Goal: Transaction & Acquisition: Book appointment/travel/reservation

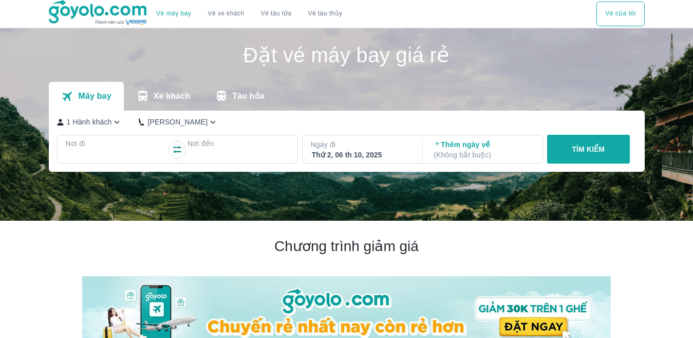
click at [122, 152] on div at bounding box center [117, 156] width 100 height 12
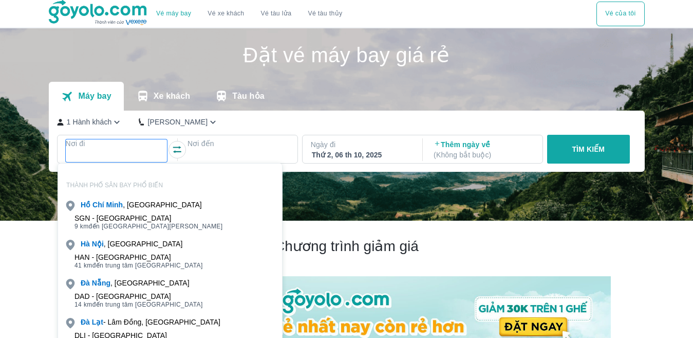
scroll to position [59, 0]
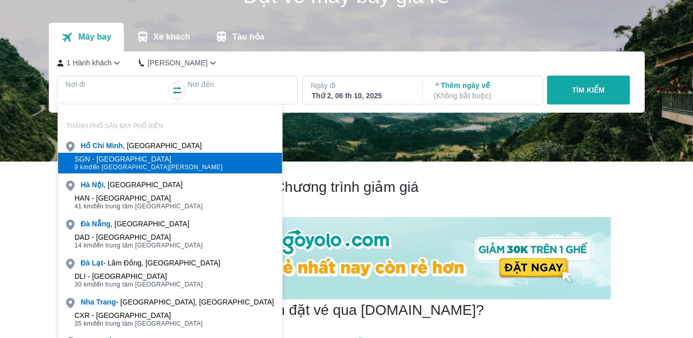
click at [123, 160] on div "SGN - [GEOGRAPHIC_DATA]" at bounding box center [149, 159] width 149 height 8
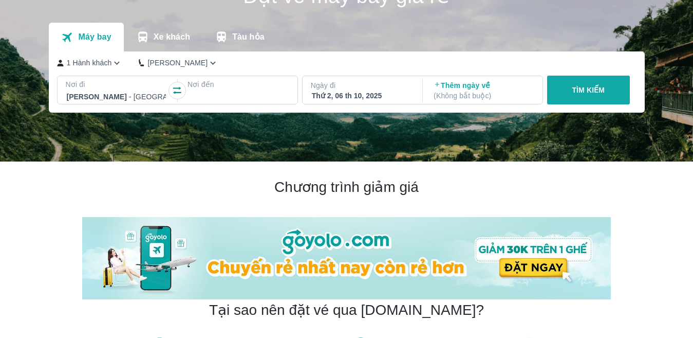
click at [239, 94] on div at bounding box center [239, 96] width 100 height 12
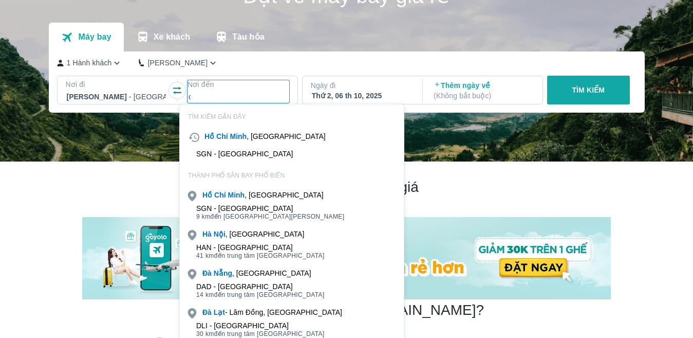
type input "d"
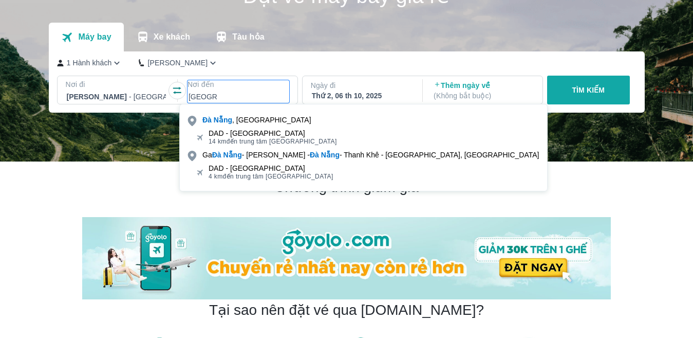
type input "[GEOGRAPHIC_DATA]"
click at [230, 127] on div "DAD - [GEOGRAPHIC_DATA] 14 km đến trung tâm [GEOGRAPHIC_DATA]" at bounding box center [363, 137] width 367 height 21
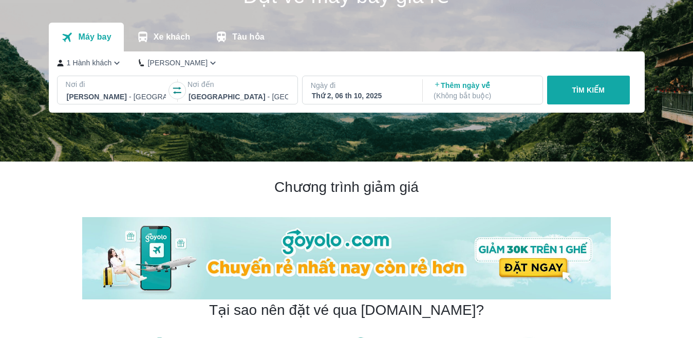
click at [340, 97] on div "Thứ 2, 06 th 10, 2025" at bounding box center [362, 95] width 100 height 10
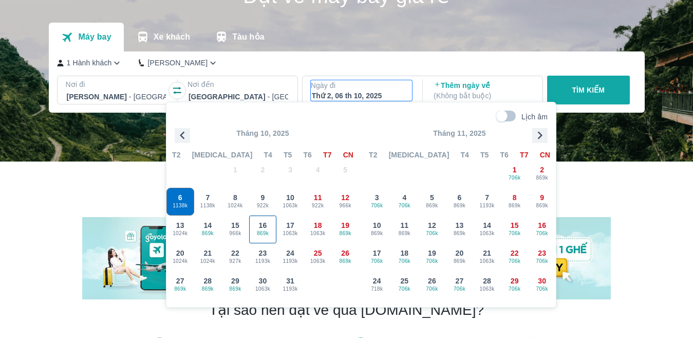
click at [272, 232] on span "869k" at bounding box center [263, 233] width 27 height 8
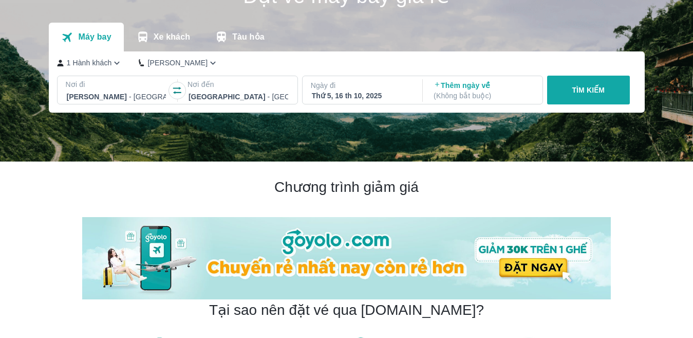
click at [572, 91] on p "TÌM KIẾM" at bounding box center [588, 90] width 33 height 10
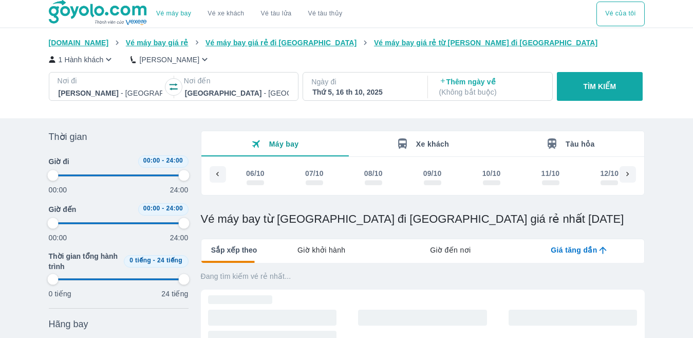
type input "97.9166666666667"
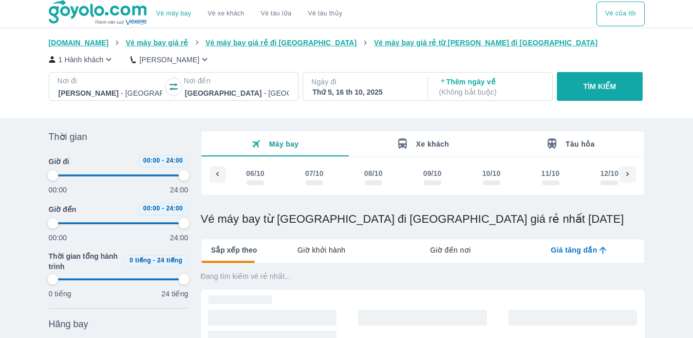
type input "97.9166666666667"
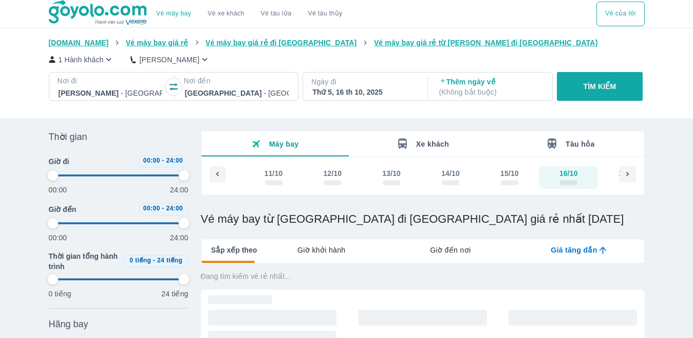
type input "97.9166666666667"
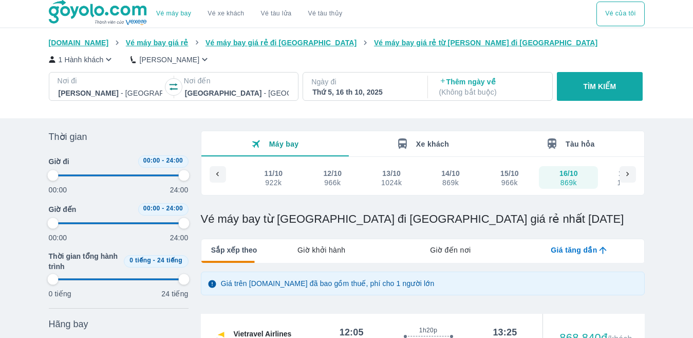
type input "97.9166666666667"
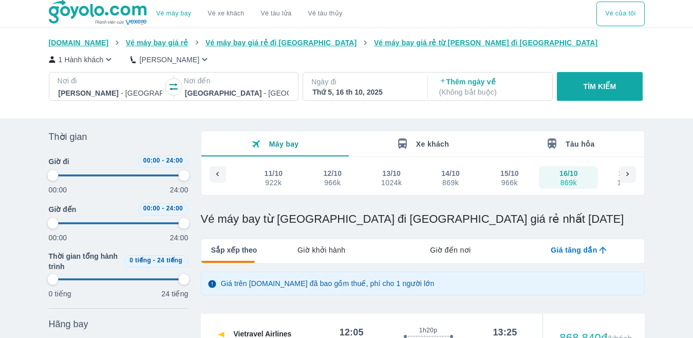
type input "97.9166666666667"
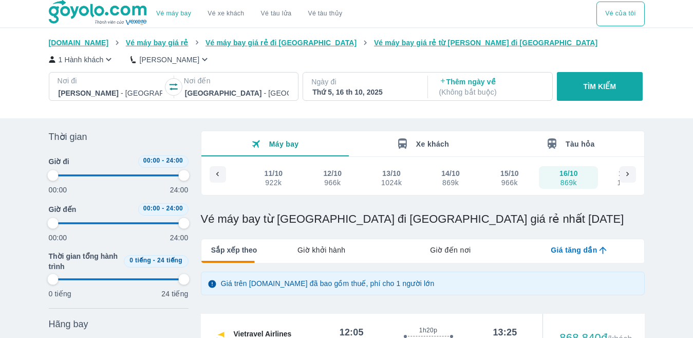
type input "97.9166666666667"
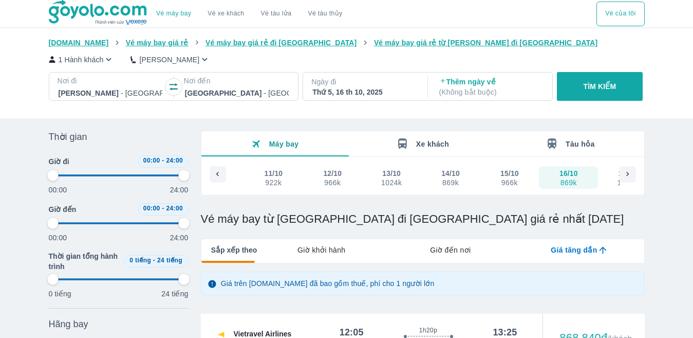
type input "97.9166666666667"
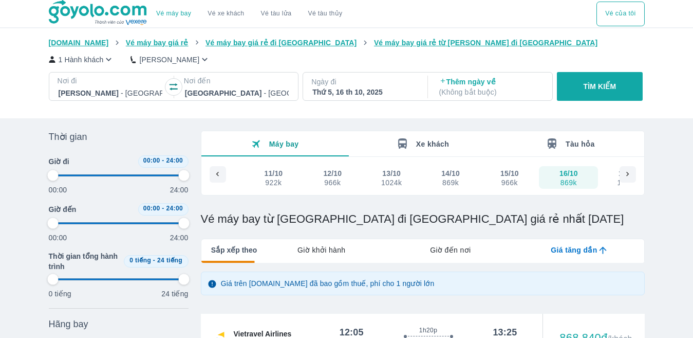
type input "97.9166666666667"
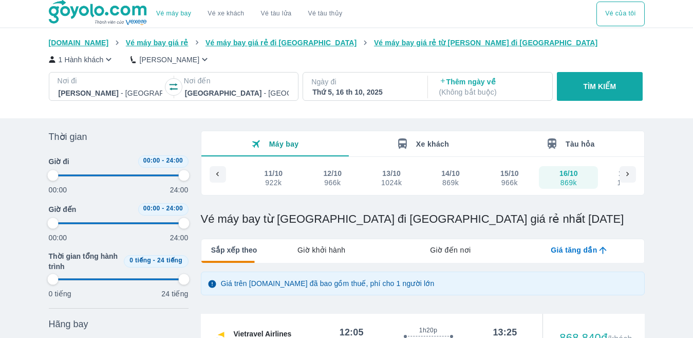
type input "97.9166666666667"
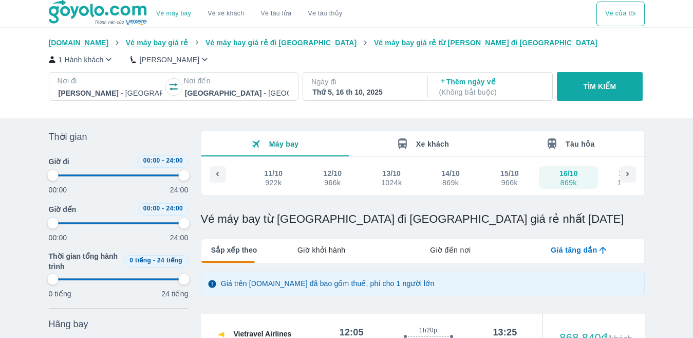
type input "97.9166666666667"
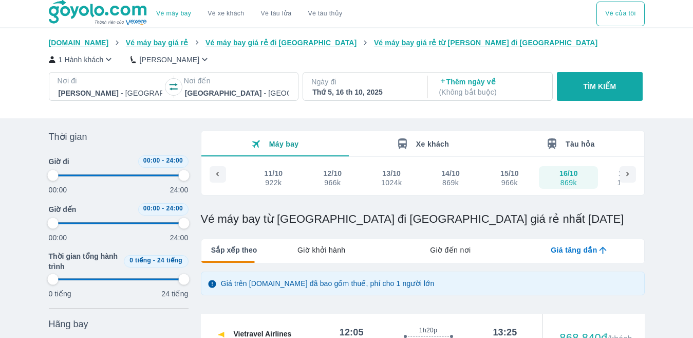
type input "97.9166666666667"
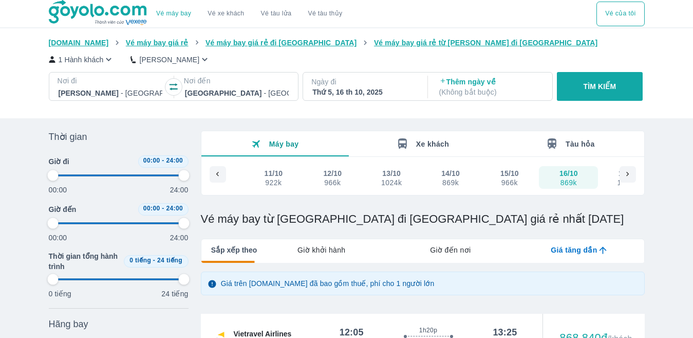
type input "97.9166666666667"
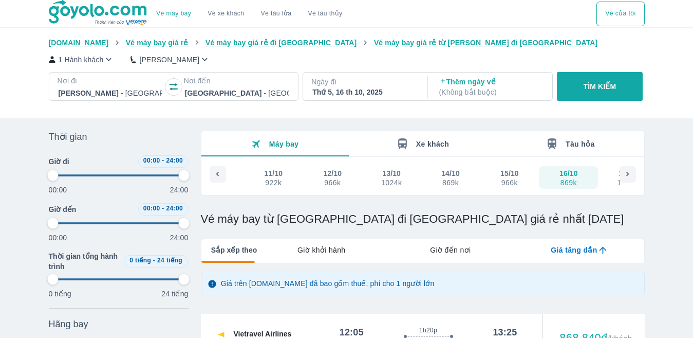
type input "97.9166666666667"
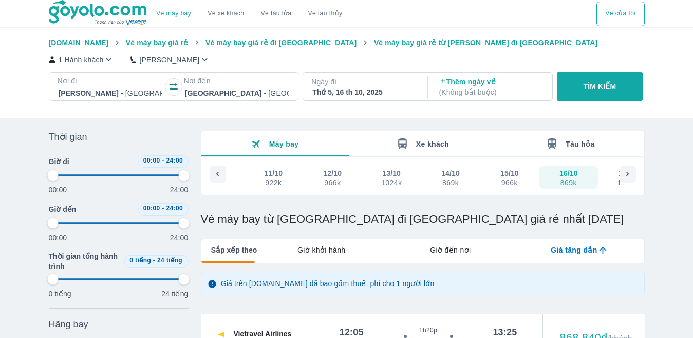
type input "97.9166666666667"
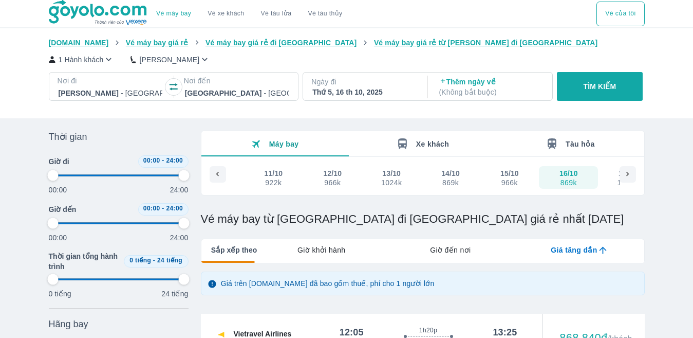
type input "97.9166666666667"
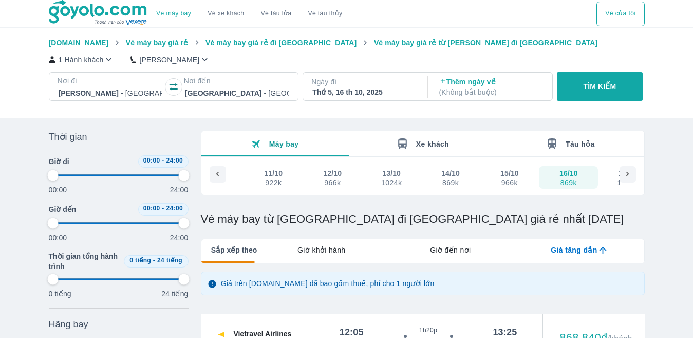
type input "97.9166666666667"
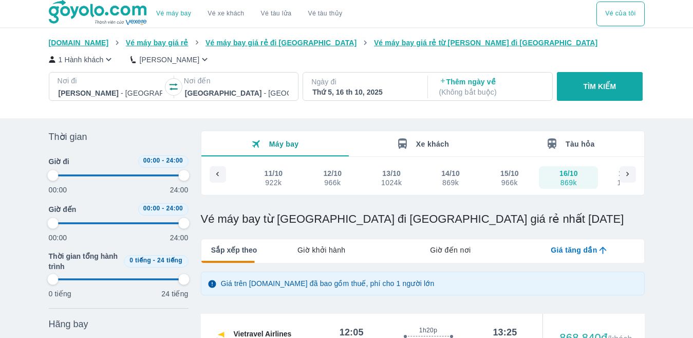
type input "97.9166666666667"
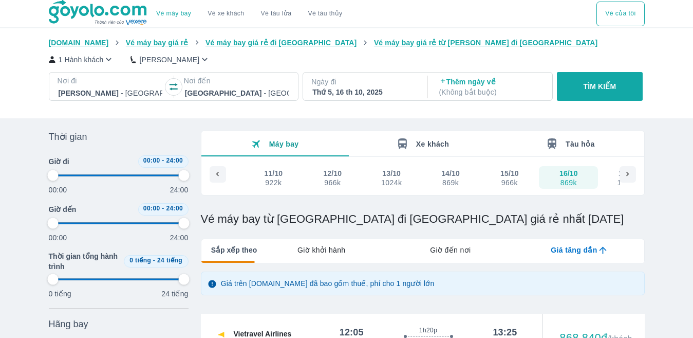
type input "97.9166666666667"
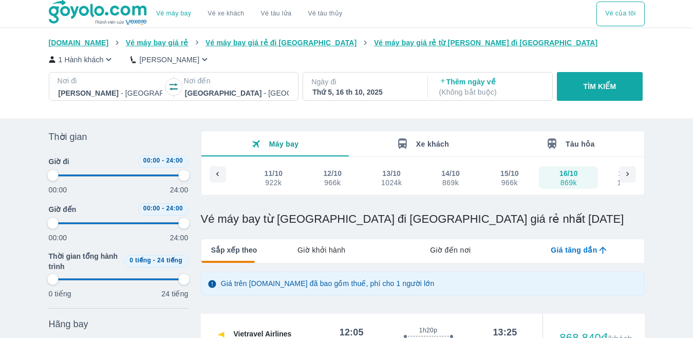
type input "97.9166666666667"
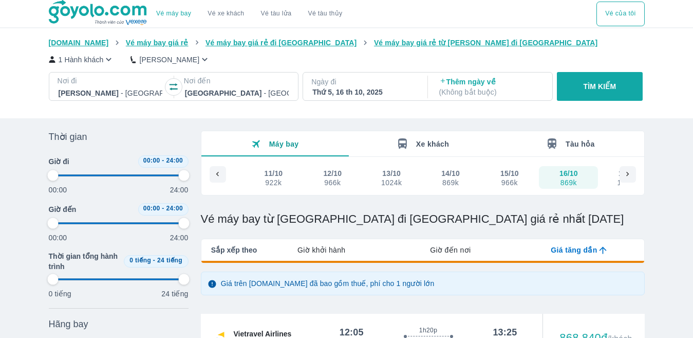
type input "97.9166666666667"
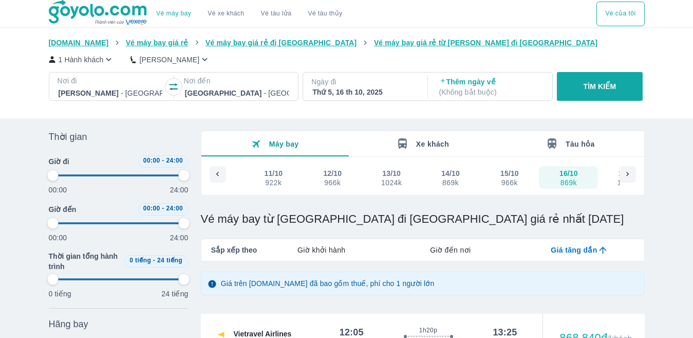
type input "97.9166666666667"
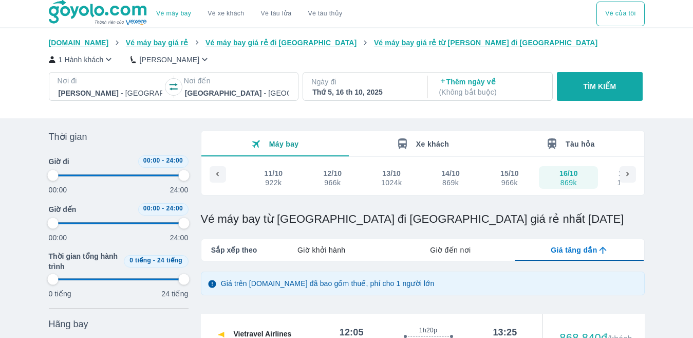
type input "97.9166666666667"
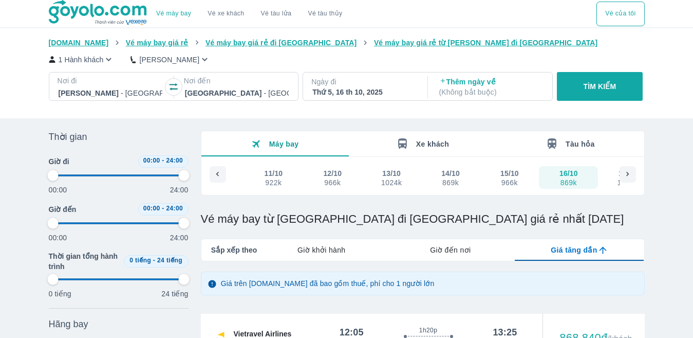
type input "97.9166666666667"
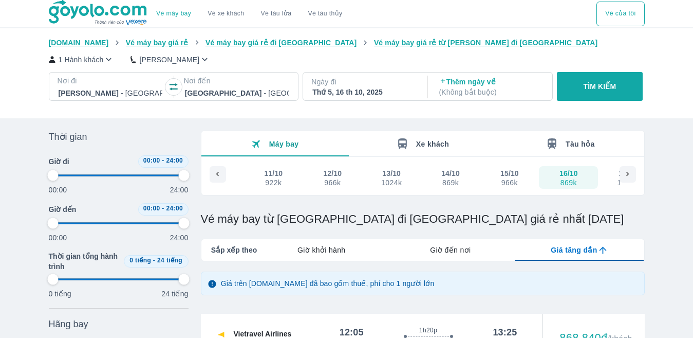
type input "97.9166666666667"
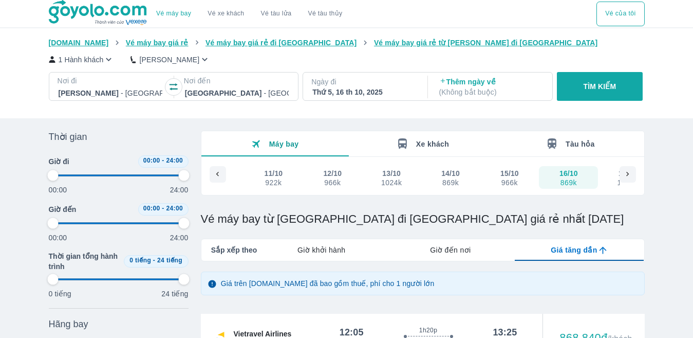
type input "97.9166666666667"
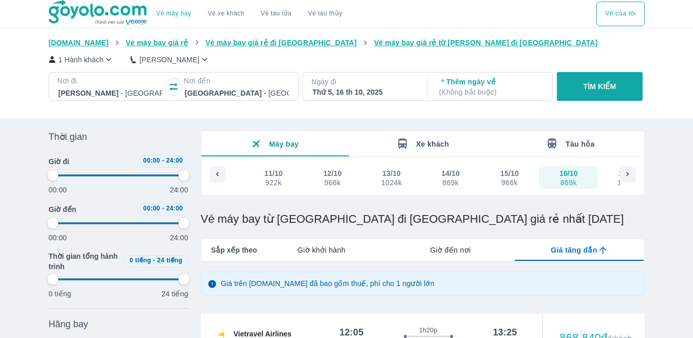
type input "97.9166666666667"
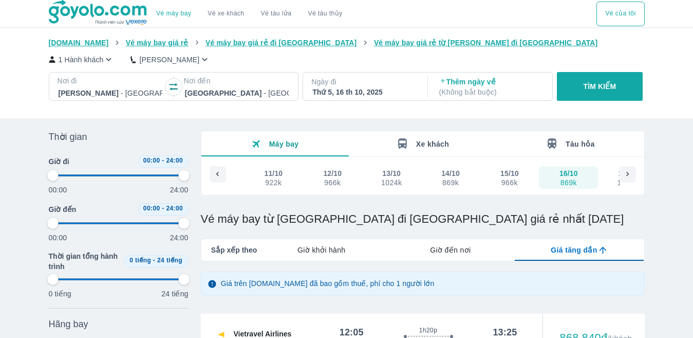
type input "97.9166666666667"
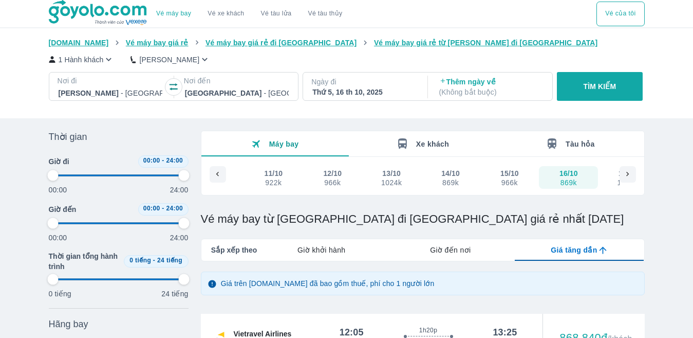
type input "97.9166666666667"
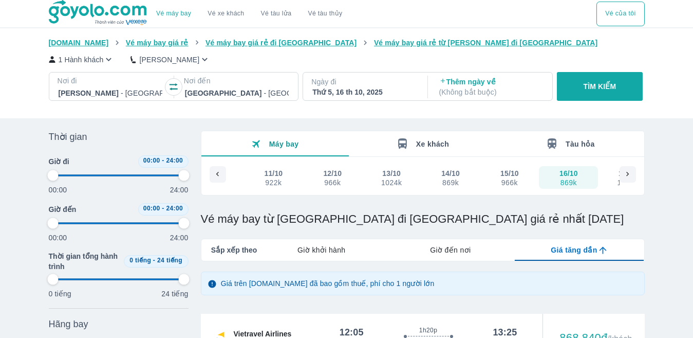
type input "97.9166666666667"
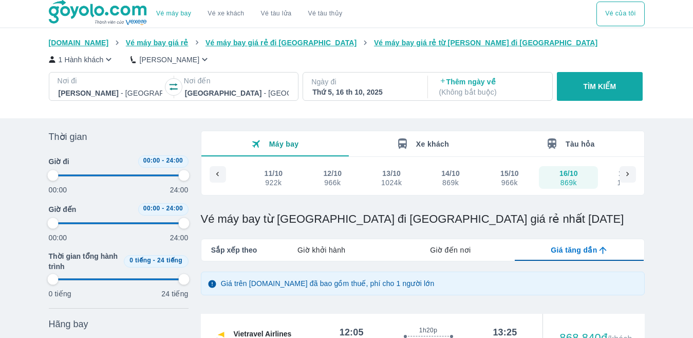
type input "97.9166666666667"
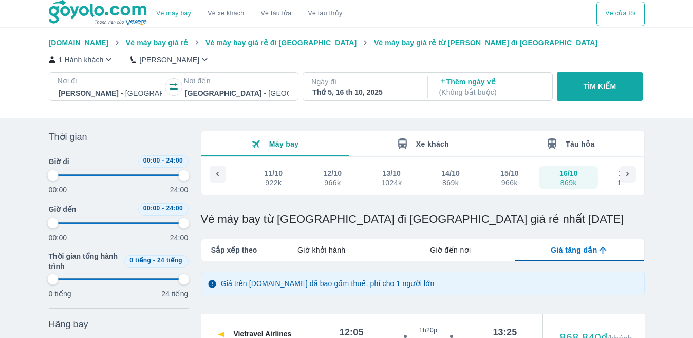
type input "97.9166666666667"
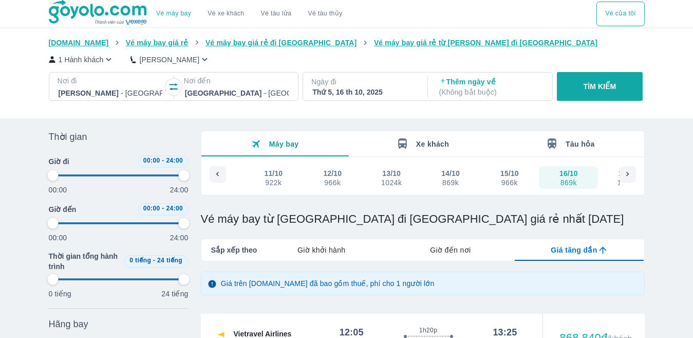
type input "97.9166666666667"
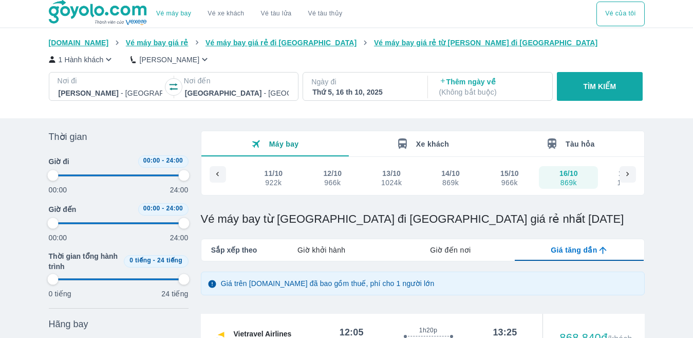
type input "97.9166666666667"
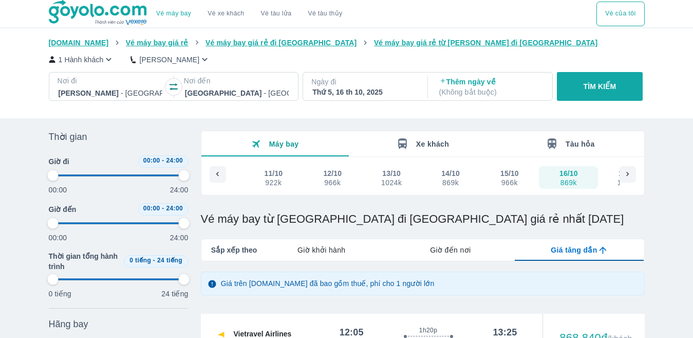
type input "97.9166666666667"
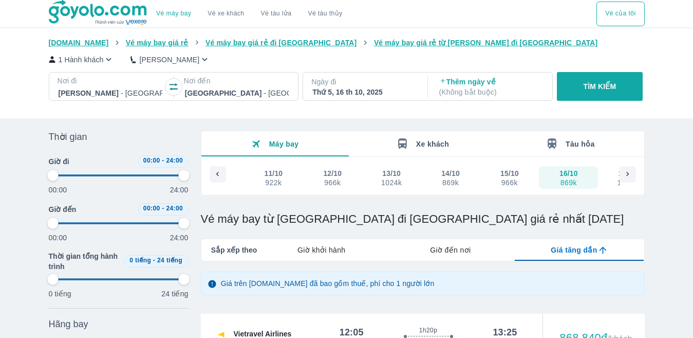
type input "97.9166666666667"
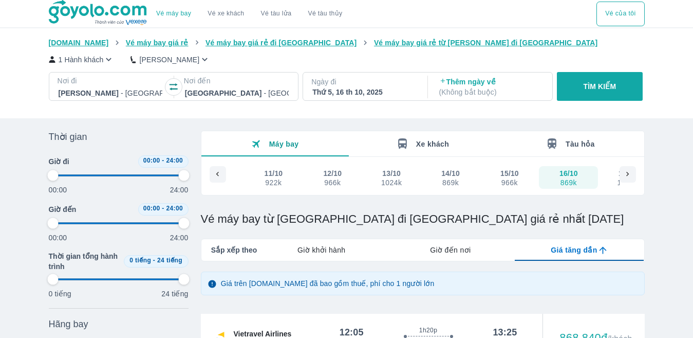
type input "97.9166666666667"
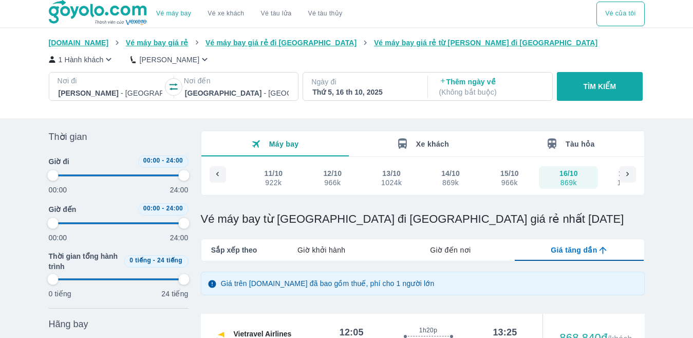
type input "97.9166666666667"
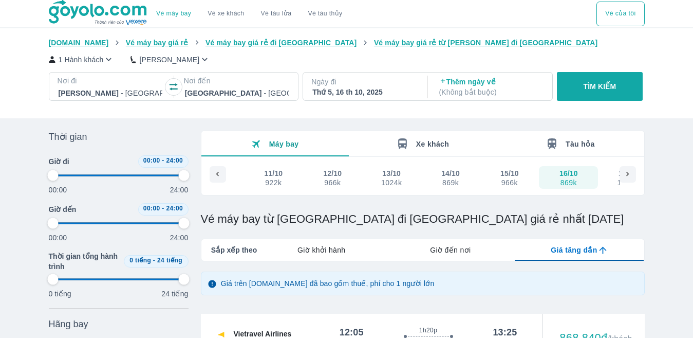
type input "97.9166666666667"
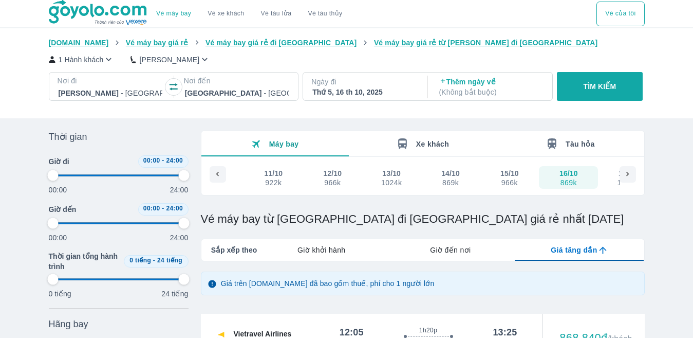
type input "97.9166666666667"
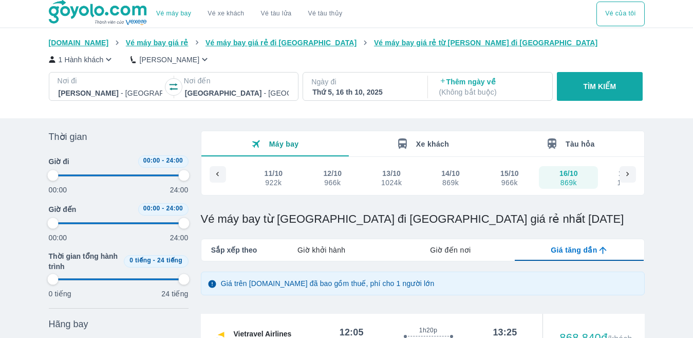
type input "97.9166666666667"
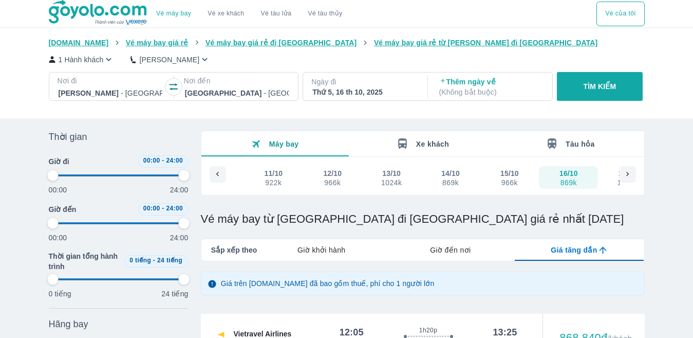
type input "97.9166666666667"
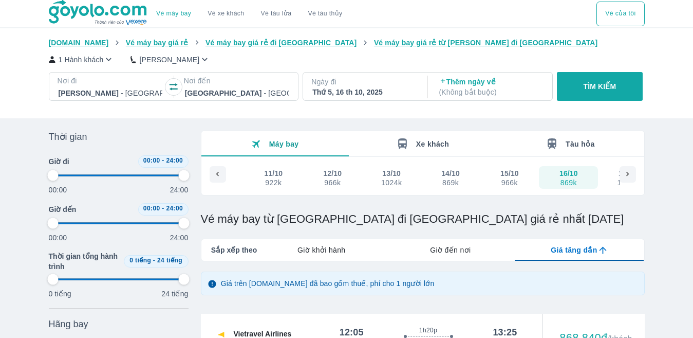
type input "97.9166666666667"
